Goal: Information Seeking & Learning: Learn about a topic

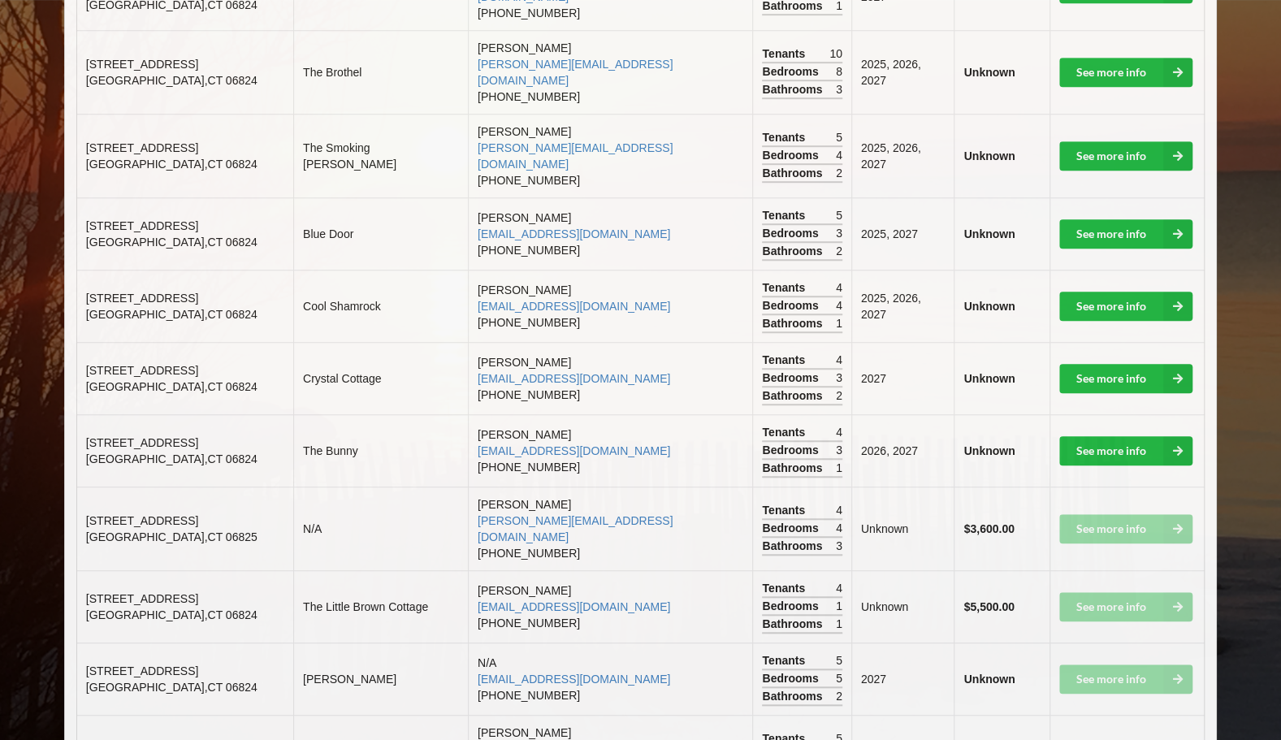
scroll to position [540, 0]
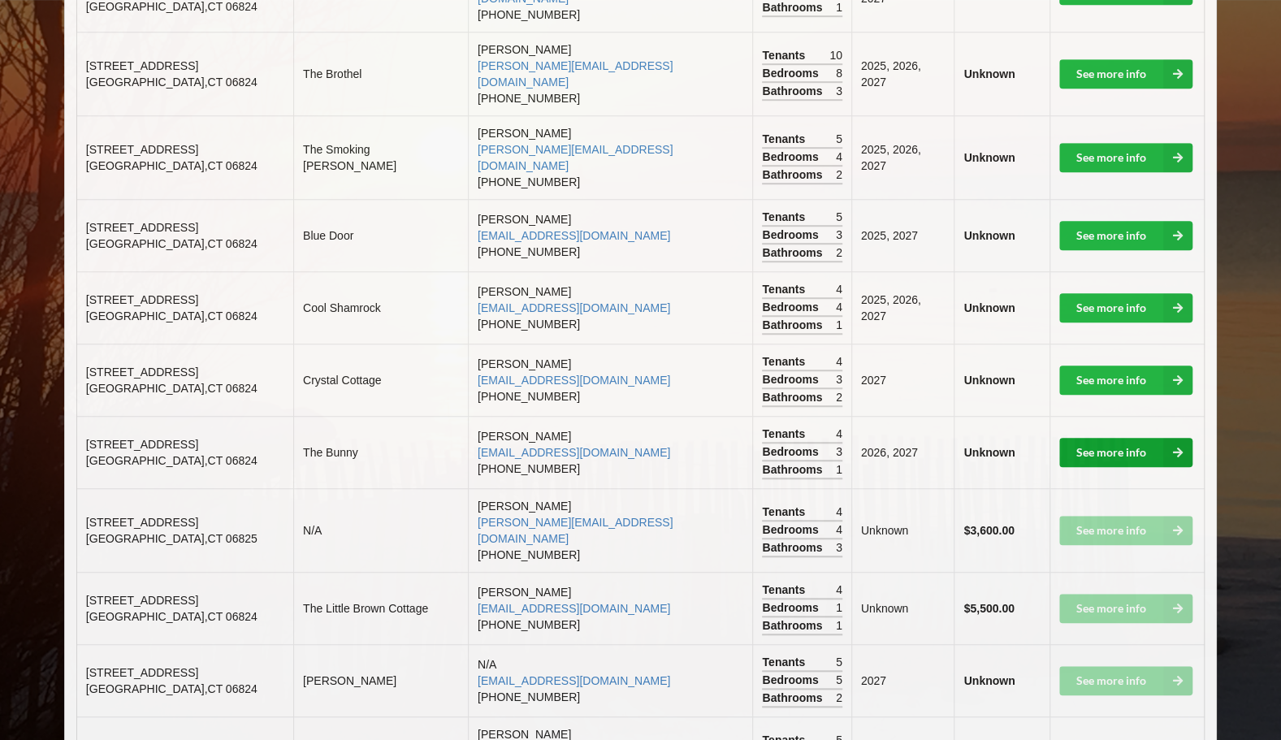
click at [1139, 438] on link "See more info" at bounding box center [1125, 452] width 133 height 29
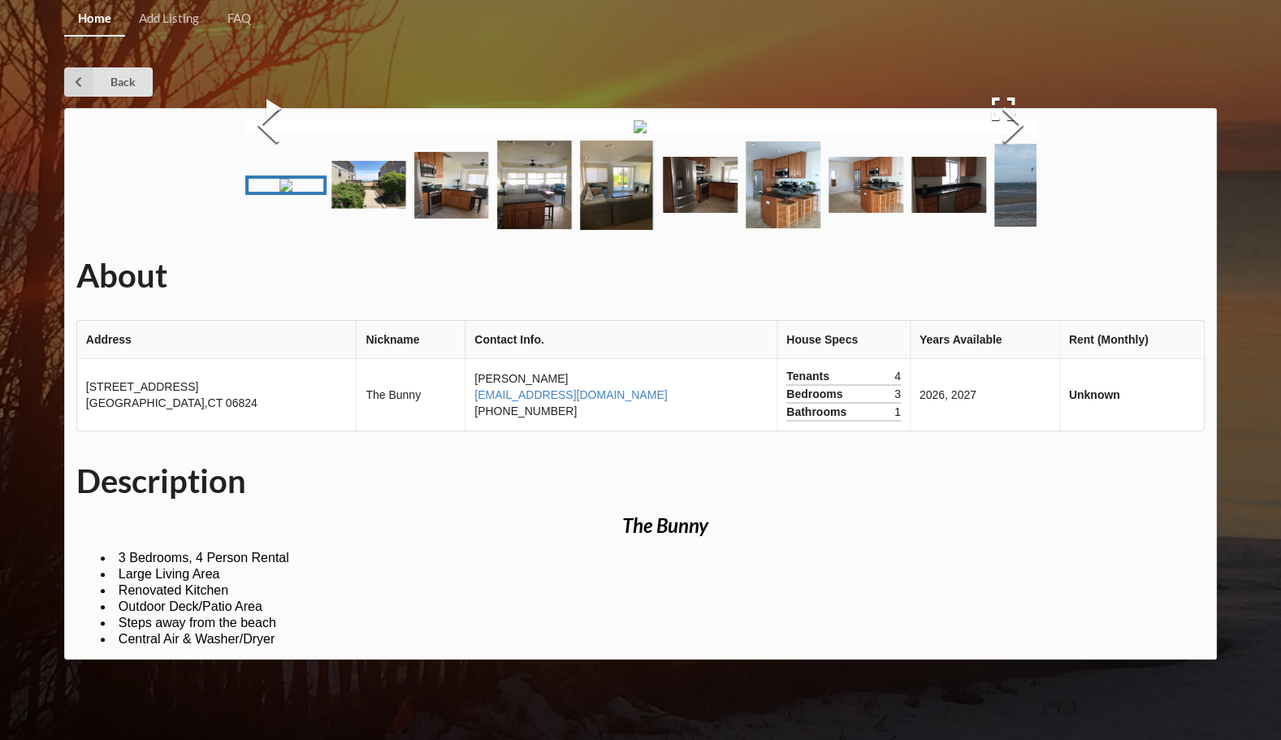
click at [1006, 201] on button "Next Slide" at bounding box center [1012, 127] width 45 height 147
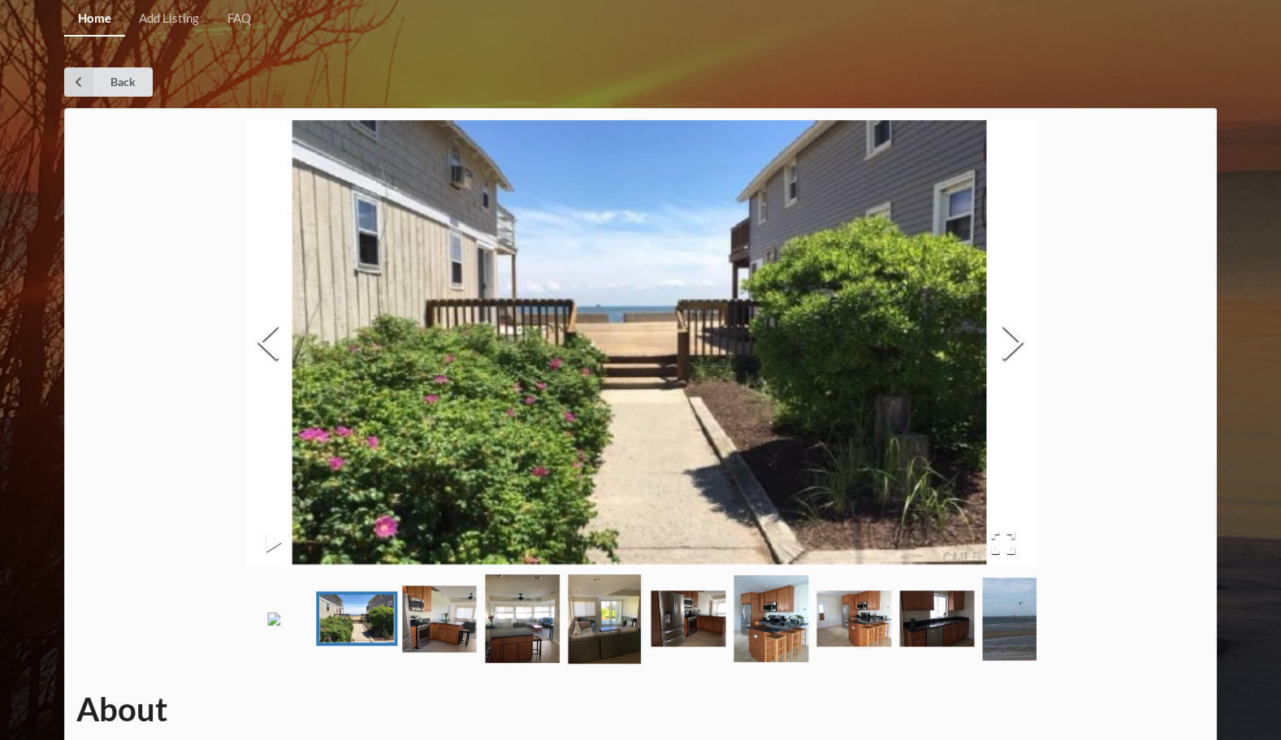
click at [1006, 348] on button "Next Slide" at bounding box center [1012, 343] width 45 height 147
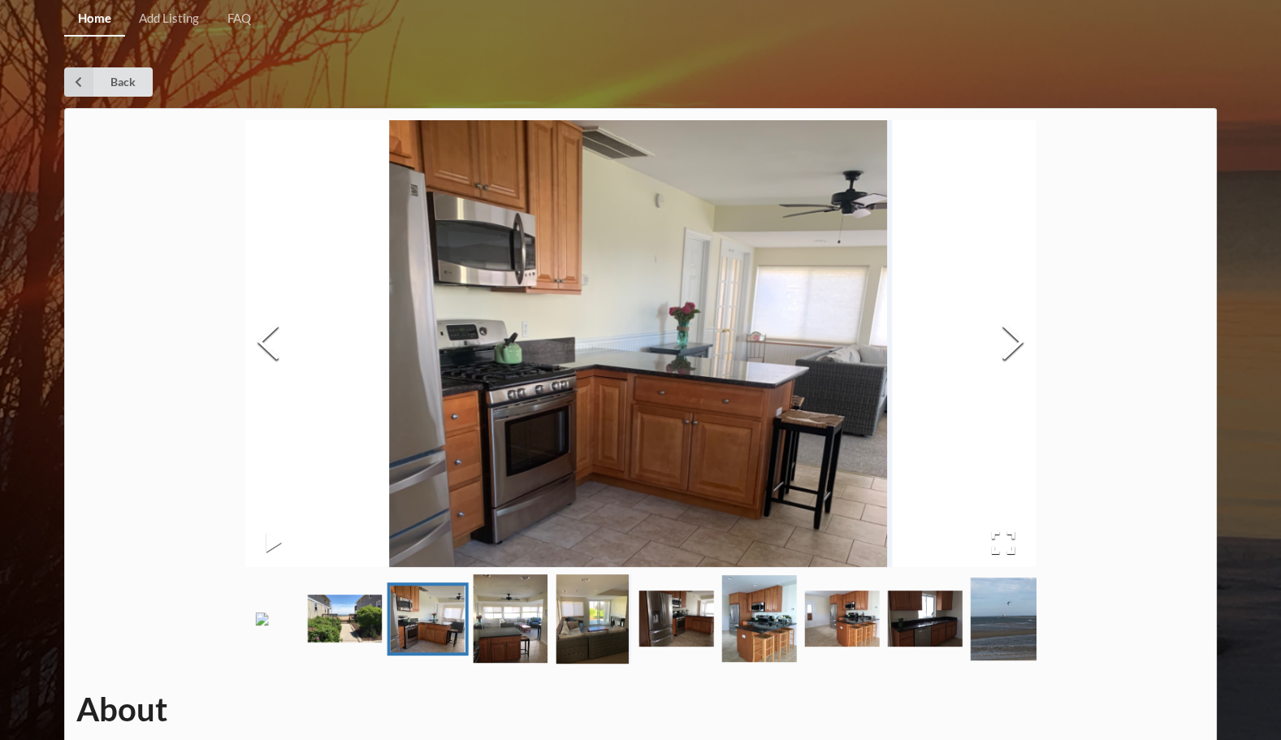
click at [1006, 348] on button "Next Slide" at bounding box center [1012, 343] width 45 height 147
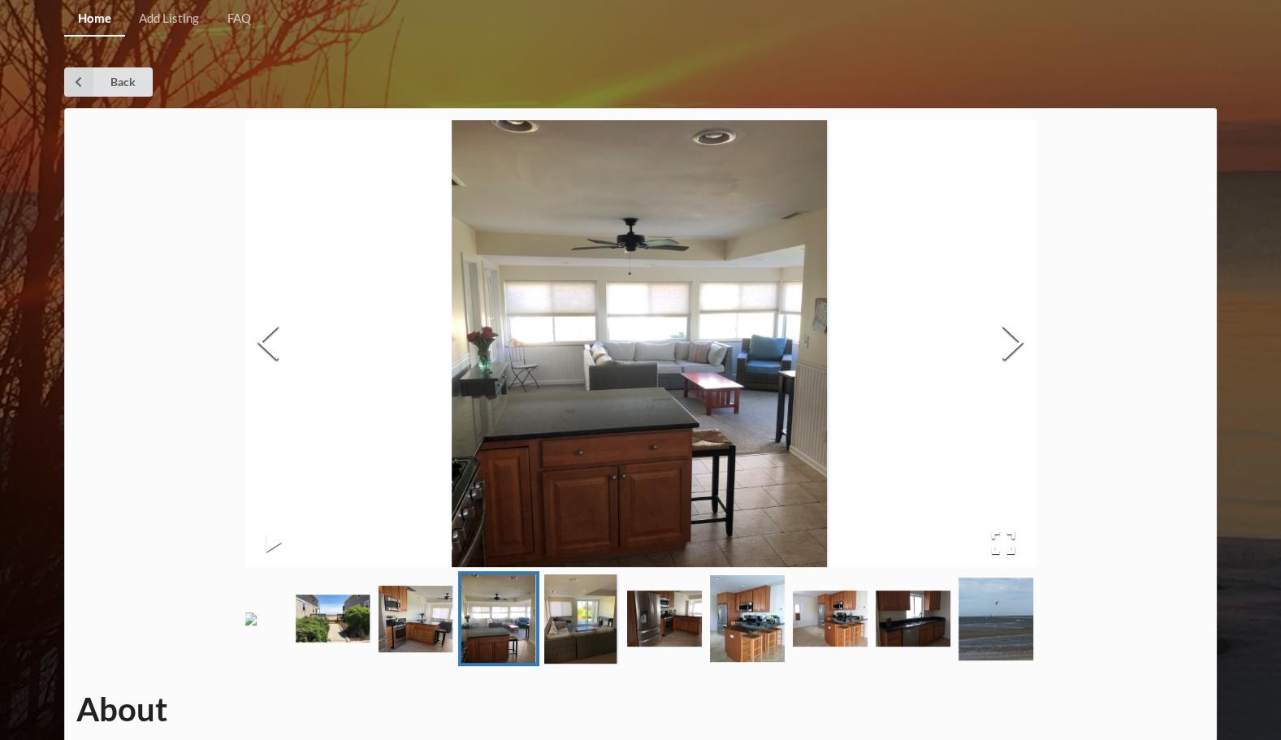
click at [1006, 348] on button "Next Slide" at bounding box center [1012, 343] width 45 height 147
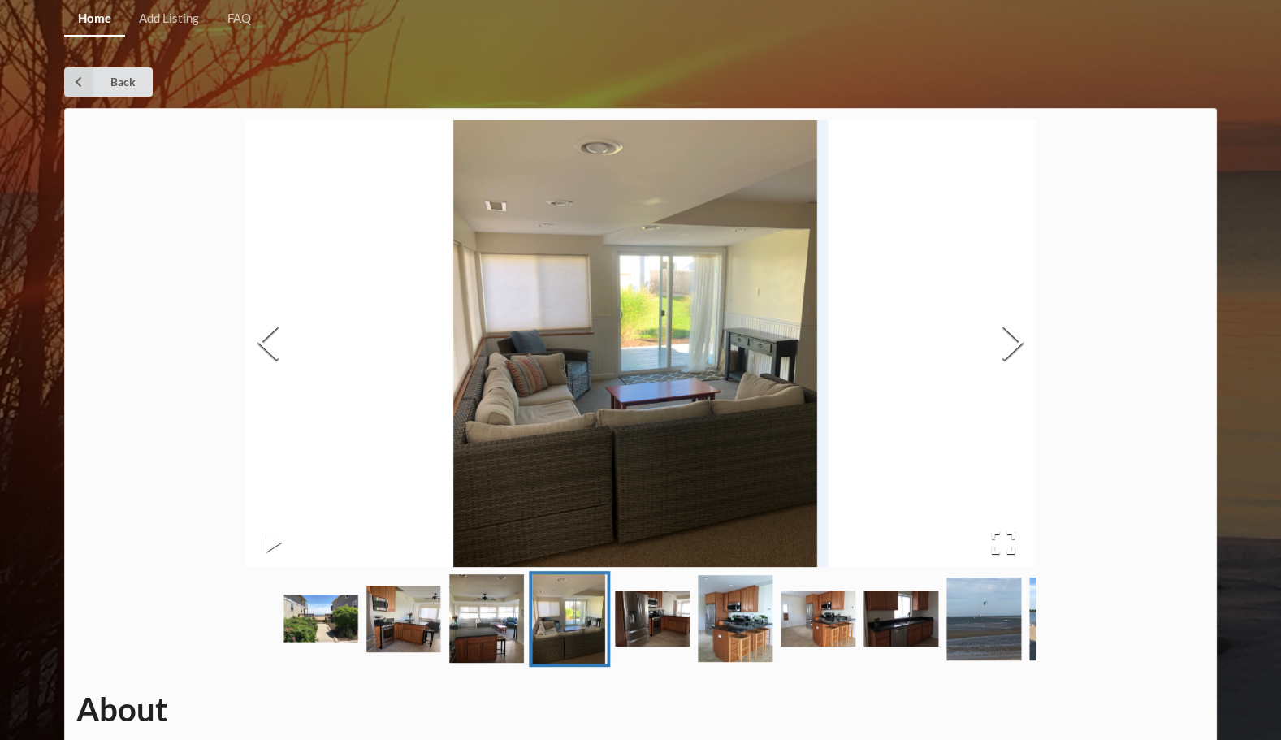
click at [1006, 348] on button "Next Slide" at bounding box center [1012, 343] width 45 height 147
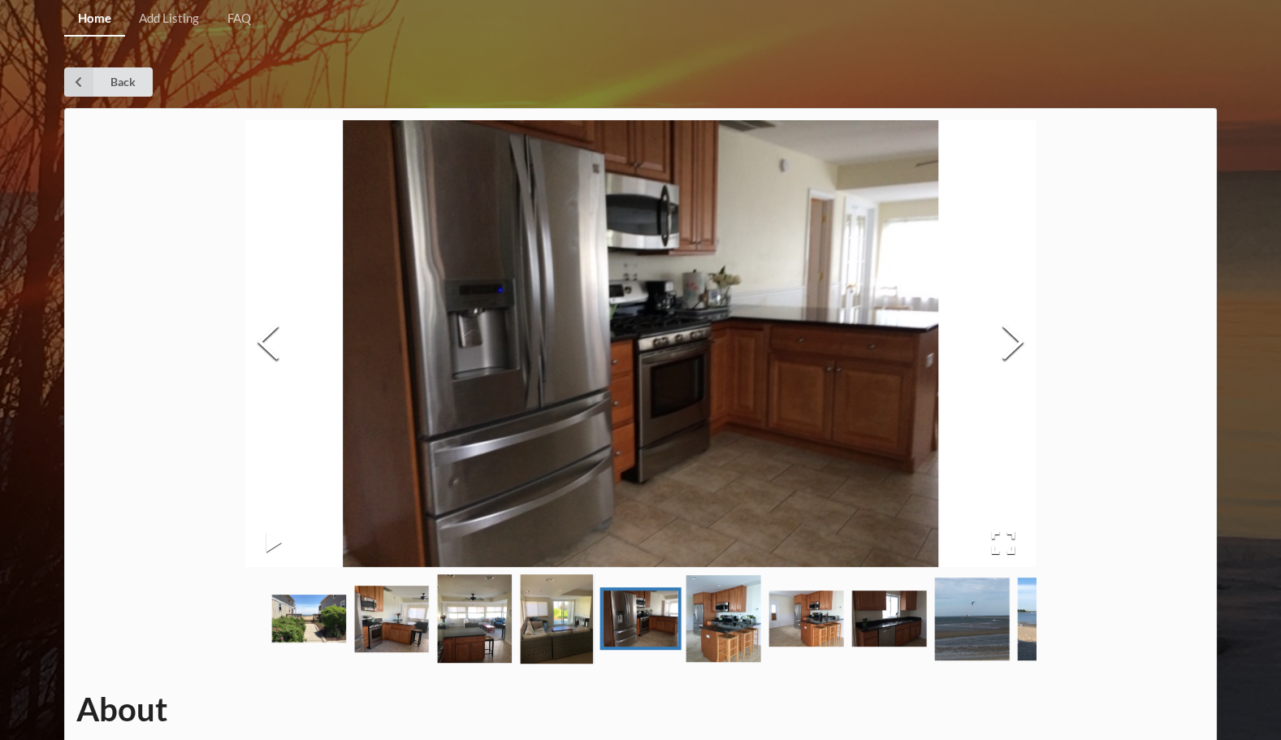
click at [1006, 348] on button "Next Slide" at bounding box center [1012, 343] width 45 height 147
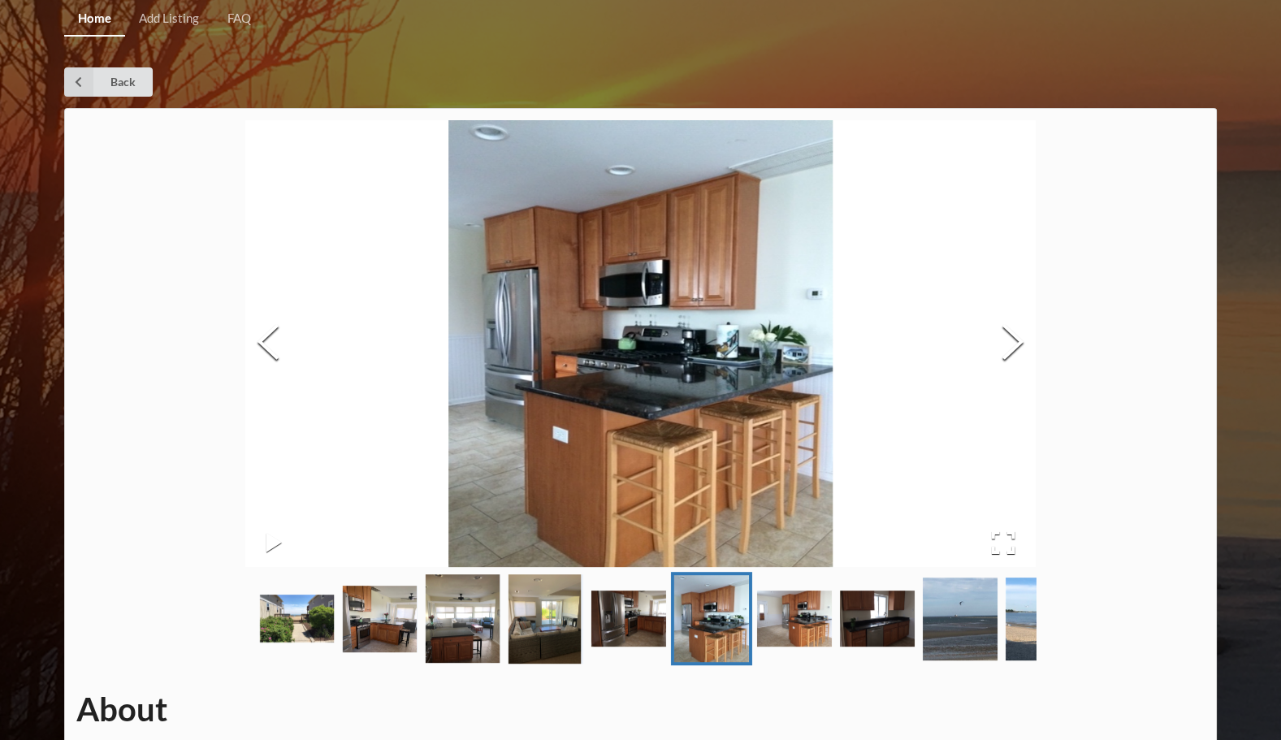
click at [1006, 348] on button "Next Slide" at bounding box center [1012, 343] width 45 height 147
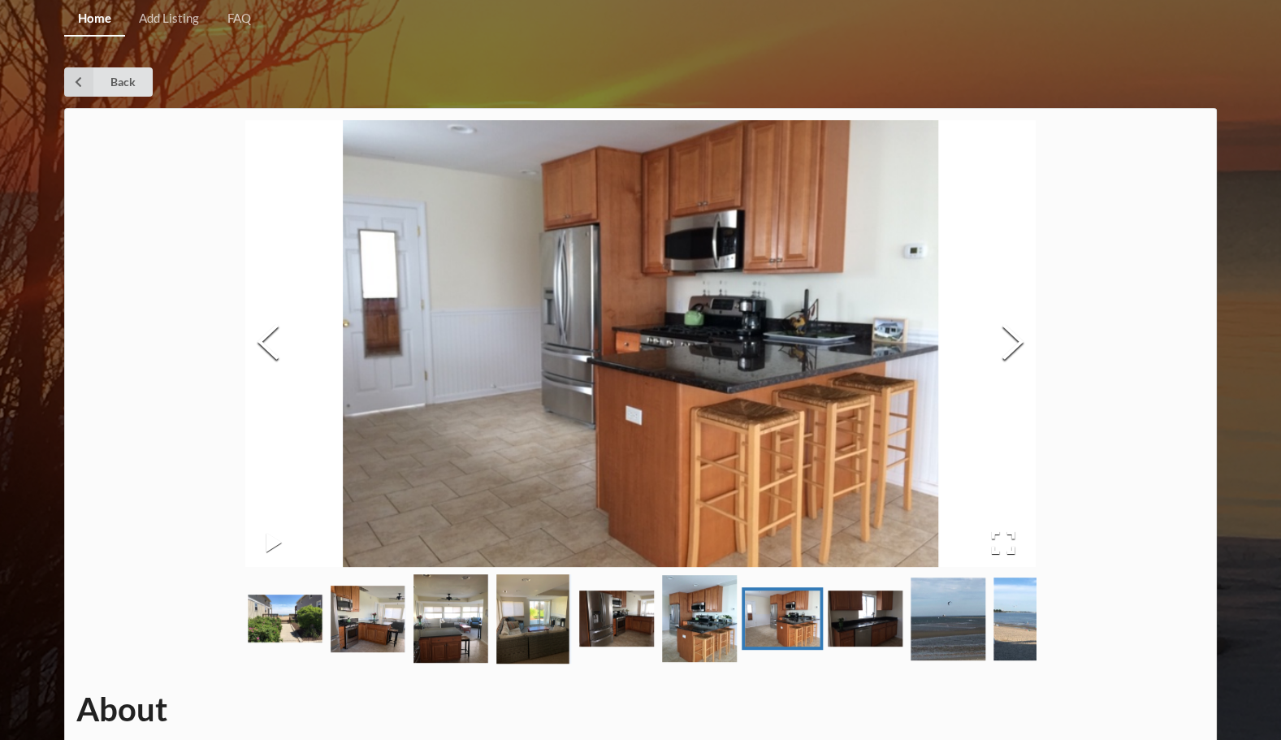
click at [1006, 348] on button "Next Slide" at bounding box center [1012, 343] width 45 height 147
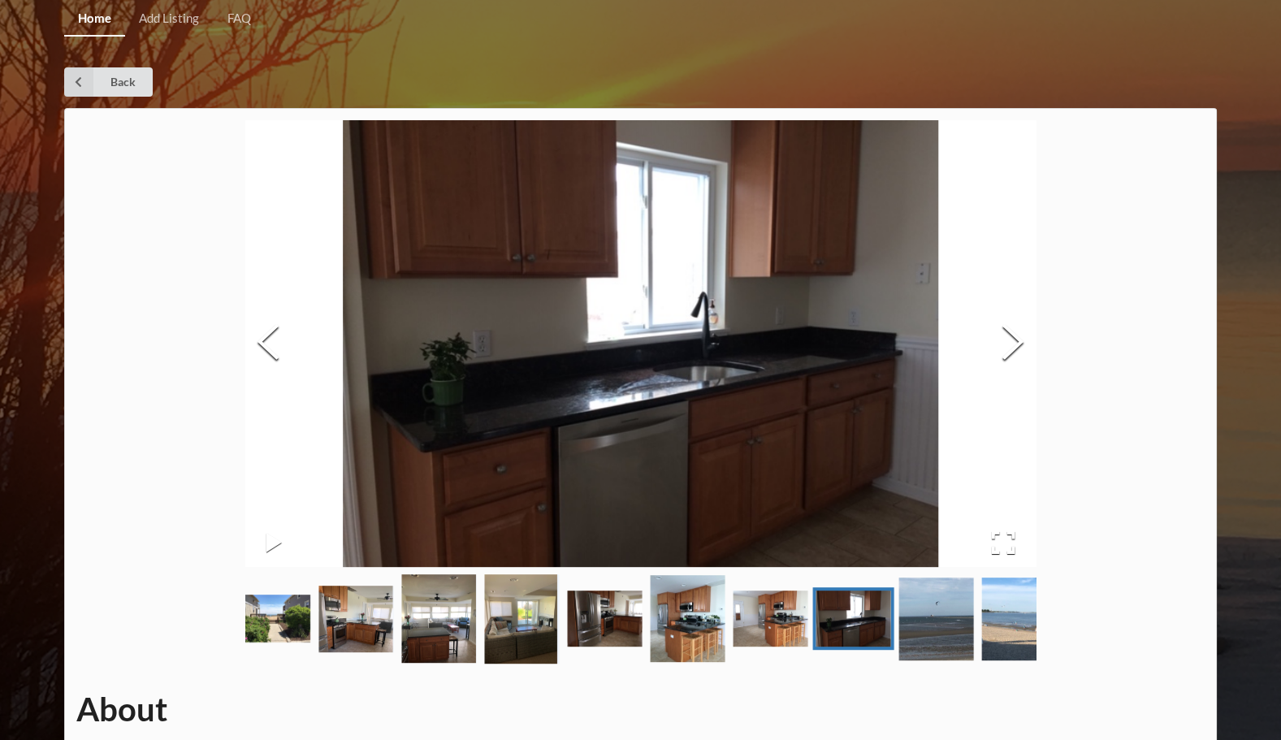
click at [1006, 348] on button "Next Slide" at bounding box center [1012, 343] width 45 height 147
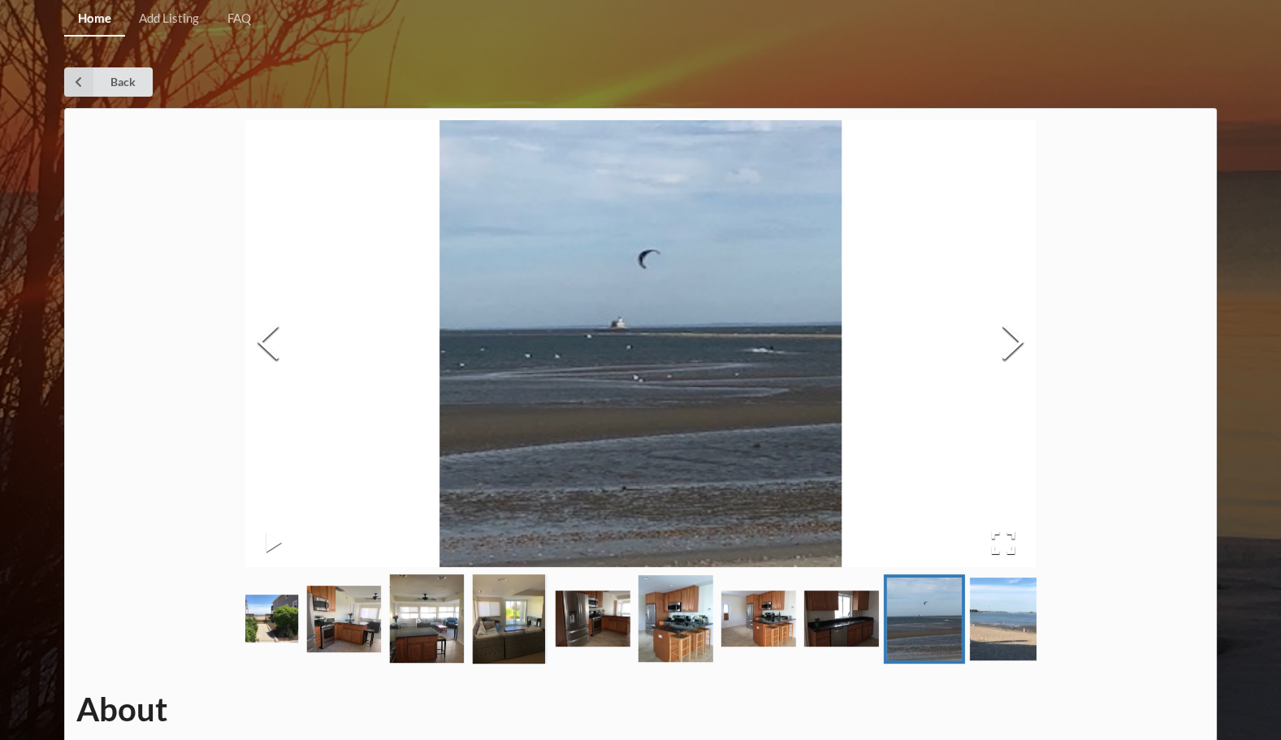
click at [1006, 348] on button "Next Slide" at bounding box center [1012, 343] width 45 height 147
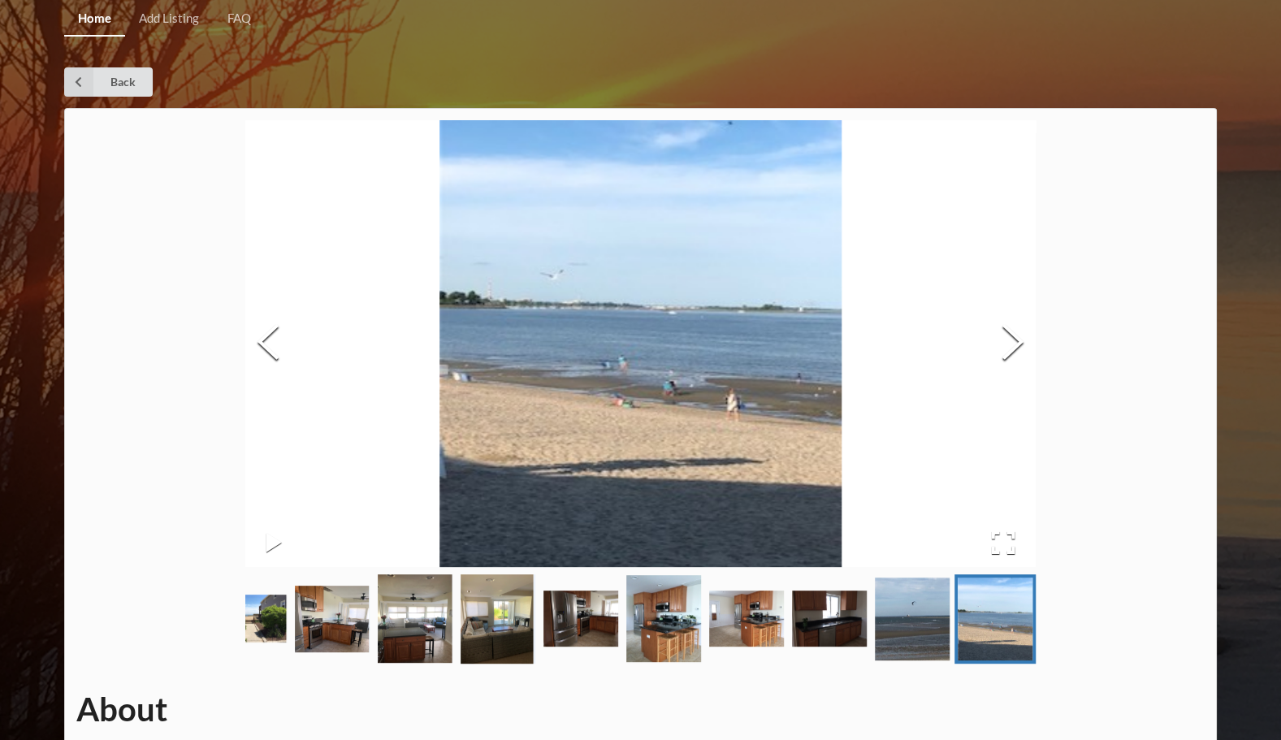
click at [1006, 348] on button "Next Slide" at bounding box center [1012, 343] width 45 height 147
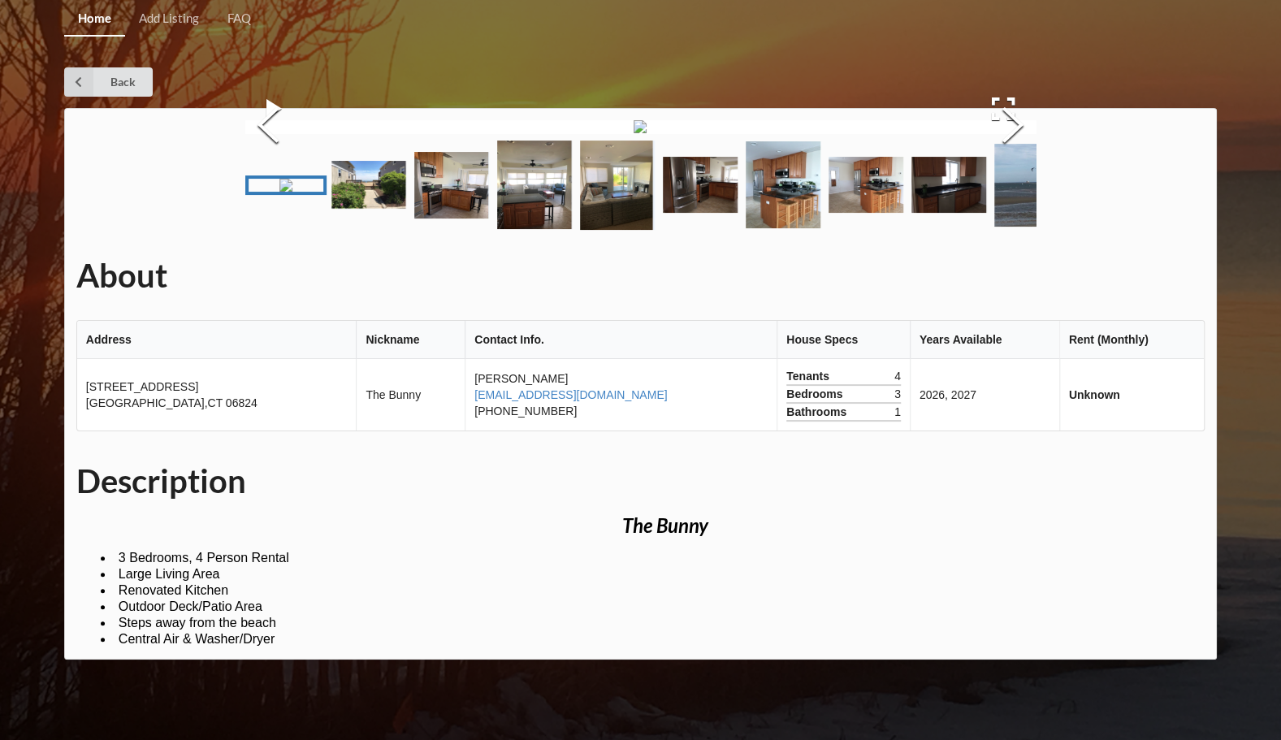
click at [1006, 201] on button "Next Slide" at bounding box center [1012, 127] width 45 height 147
